Goal: Check status: Check status

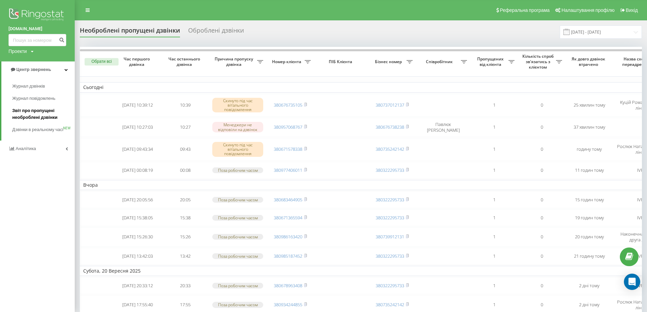
click at [38, 111] on span "Звіт про пропущені необроблені дзвінки" at bounding box center [41, 114] width 59 height 14
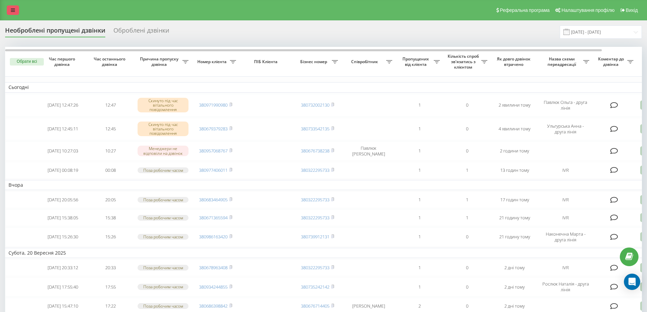
click at [11, 11] on icon at bounding box center [13, 10] width 4 height 5
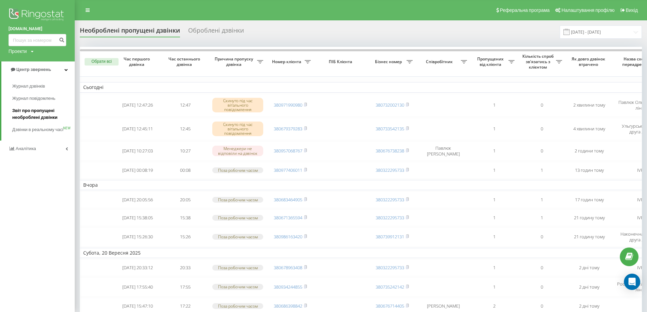
click at [40, 111] on span "Звіт про пропущені необроблені дзвінки" at bounding box center [41, 114] width 59 height 14
